Goal: Find specific page/section: Find specific page/section

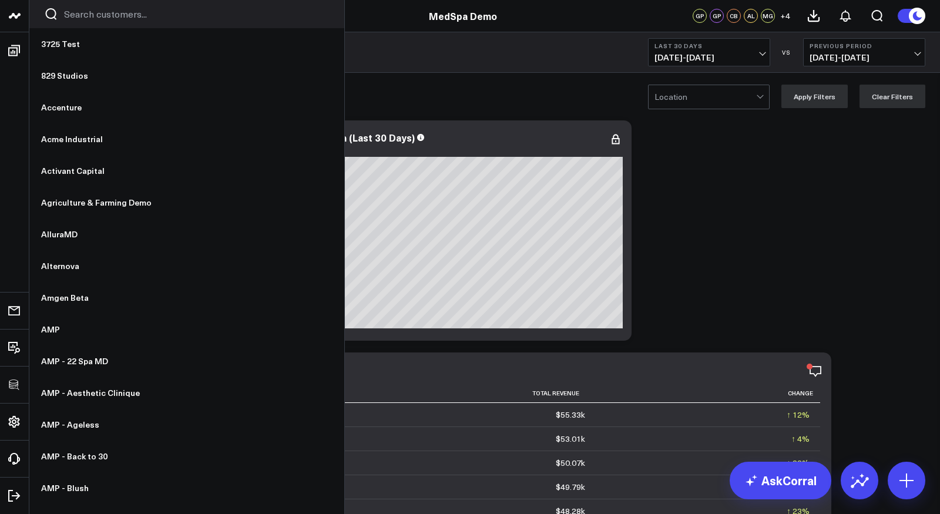
click at [91, 16] on input "Search customers input" at bounding box center [196, 14] width 265 height 13
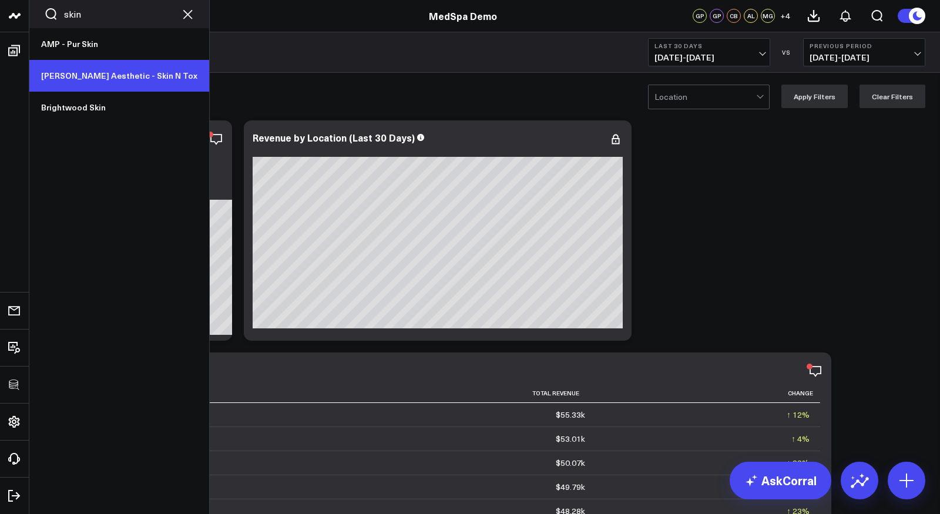
type input "skin"
click at [101, 74] on link "[PERSON_NAME] Aesthetic - Skin N Tox" at bounding box center [119, 76] width 180 height 32
